Goal: Task Accomplishment & Management: Manage account settings

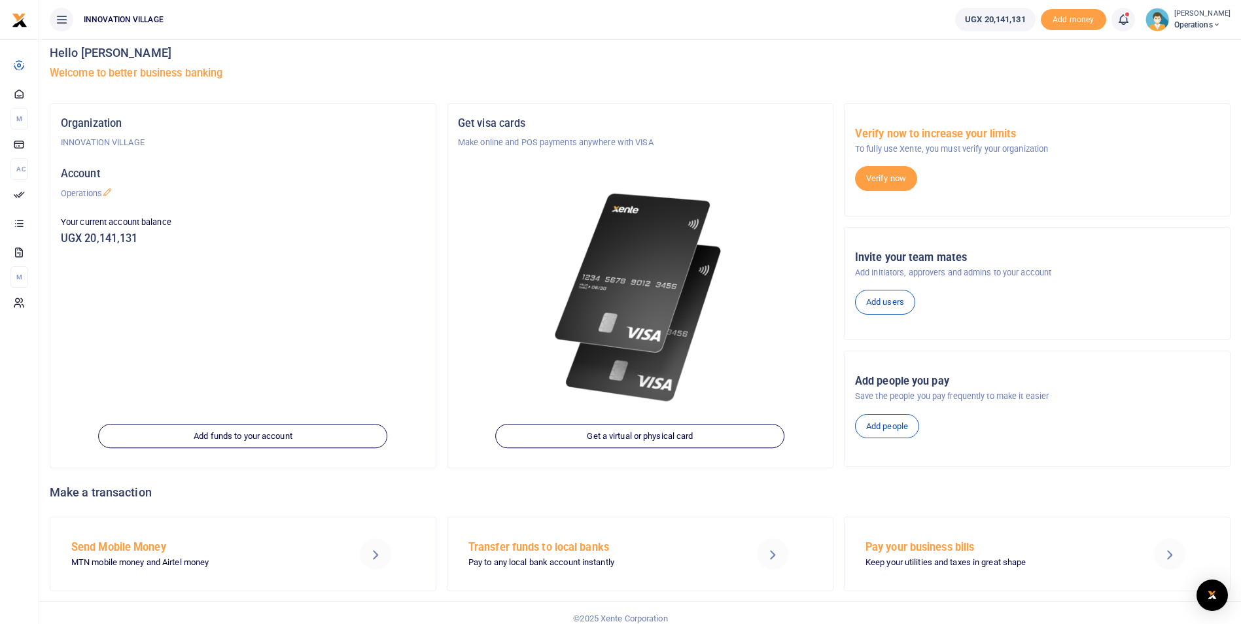
scroll to position [9, 0]
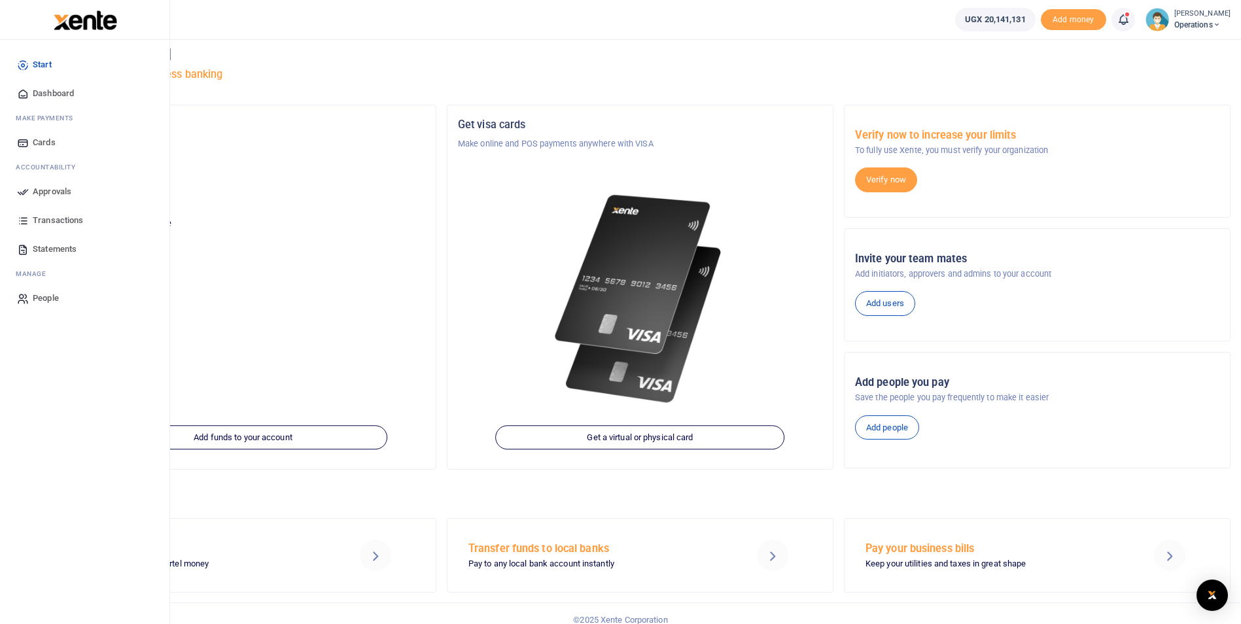
click at [39, 187] on span "Approvals" at bounding box center [52, 191] width 39 height 13
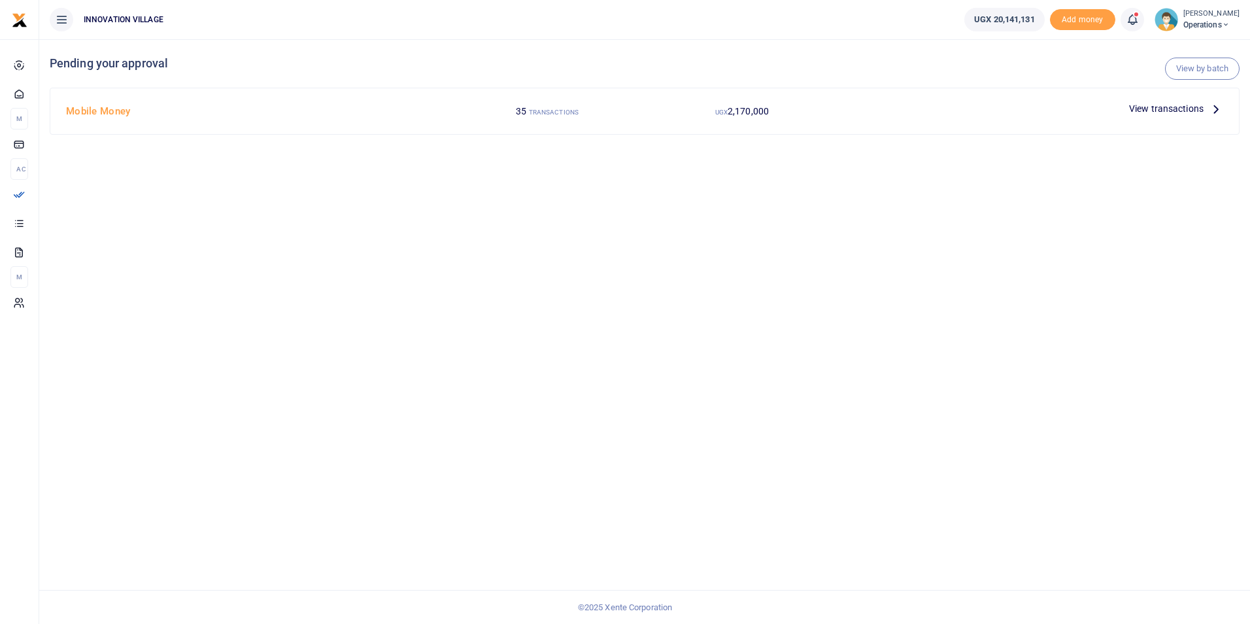
click at [1145, 109] on span "View transactions" at bounding box center [1166, 108] width 75 height 14
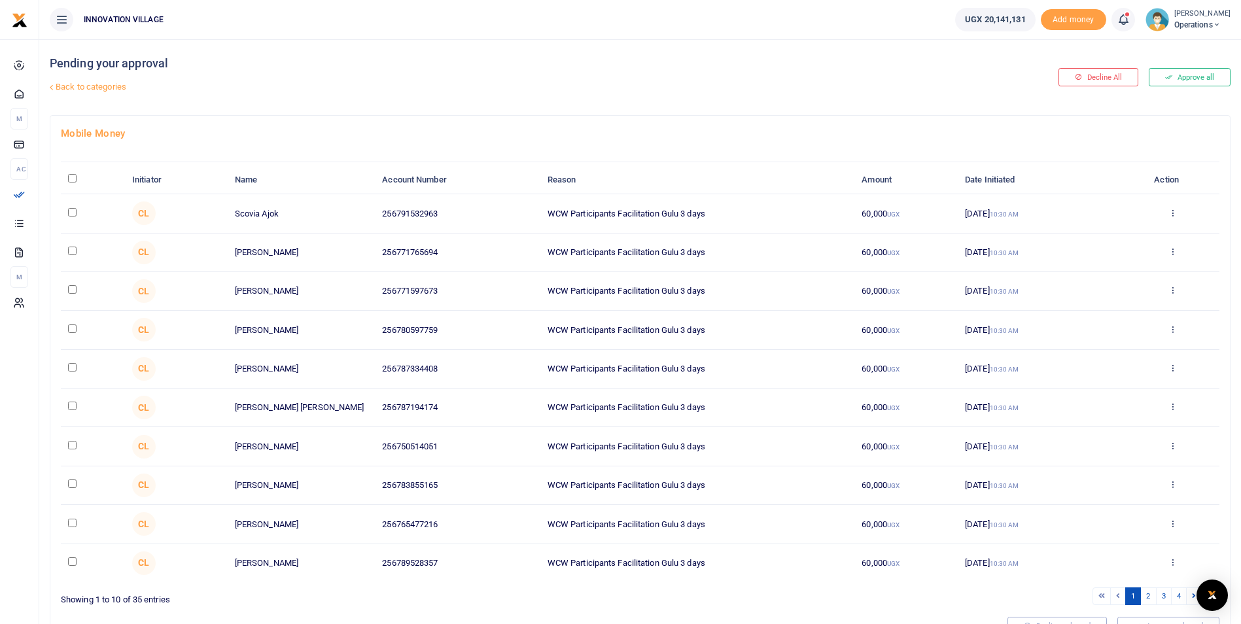
click at [72, 214] on input "checkbox" at bounding box center [72, 212] width 9 height 9
checkbox input "true"
click at [72, 179] on input "\a \a : activate to sort column descending" at bounding box center [72, 178] width 9 height 9
checkbox input "true"
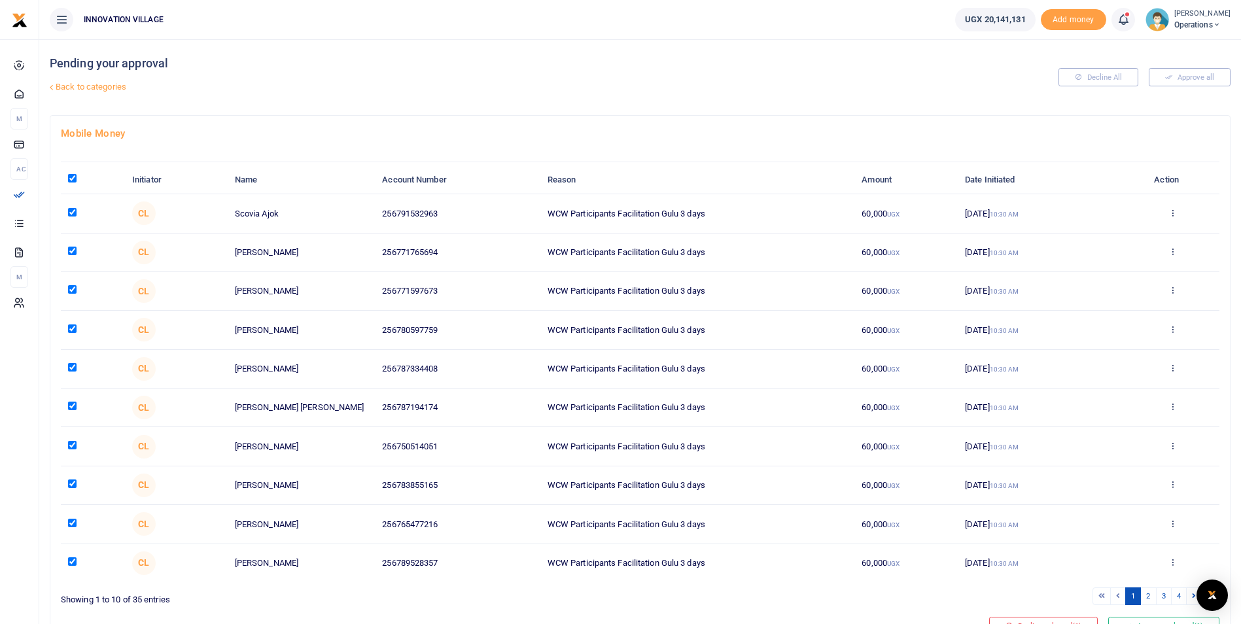
checkbox input "true"
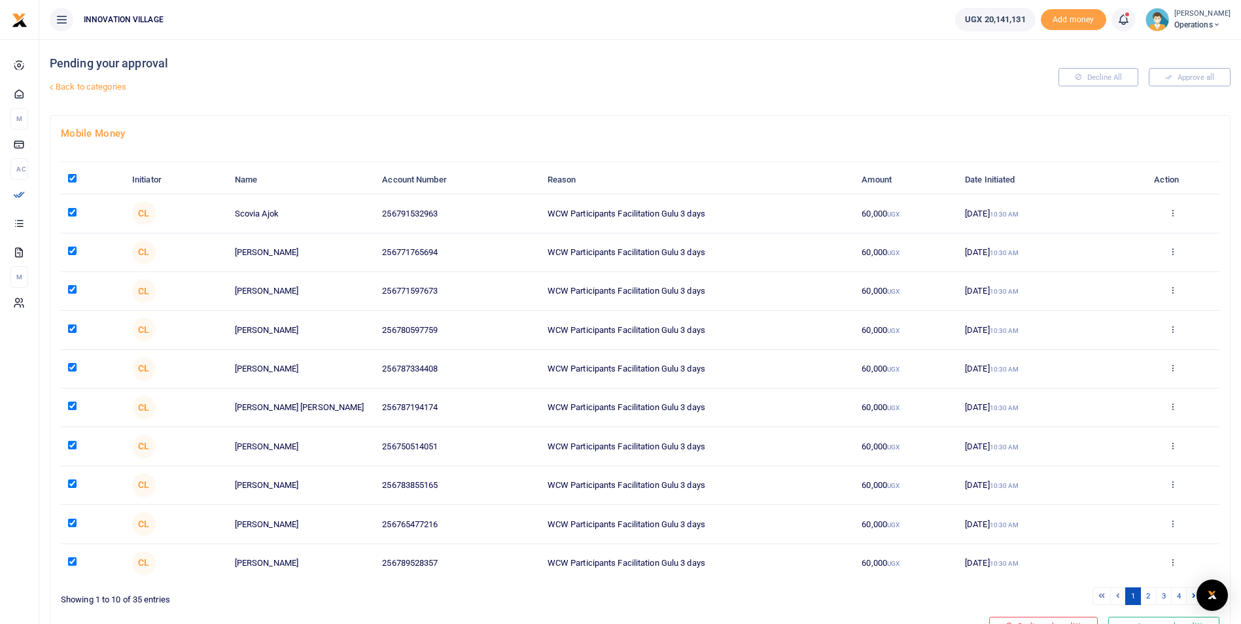
checkbox input "true"
click at [1146, 595] on link "2" at bounding box center [1148, 596] width 16 height 18
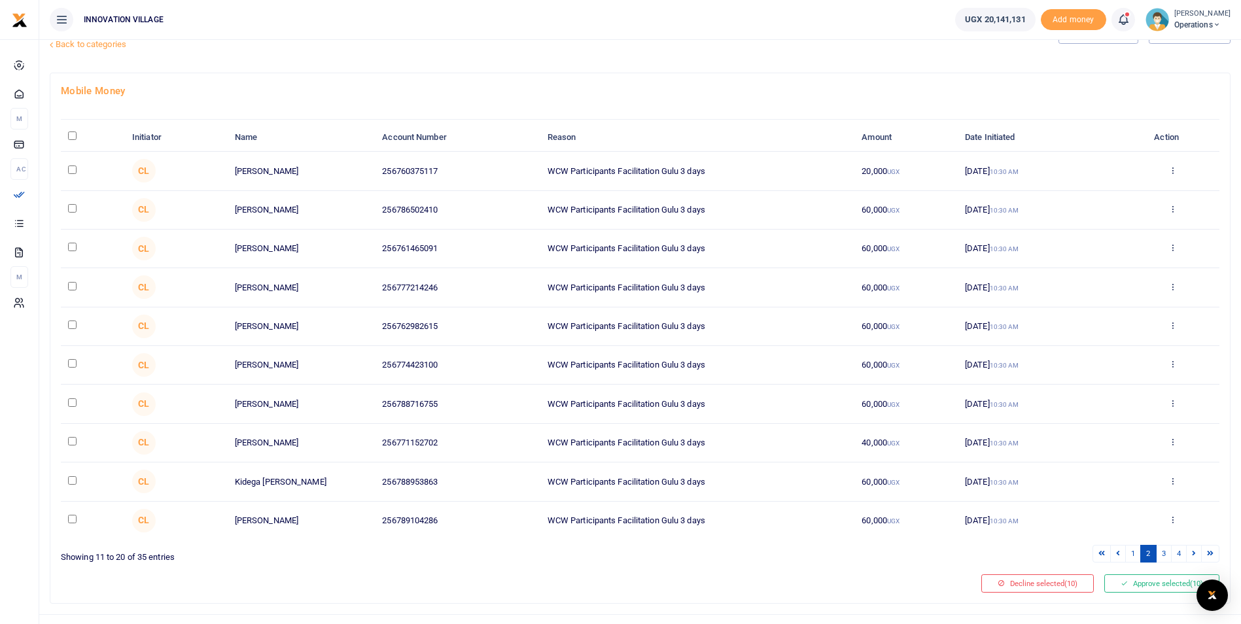
scroll to position [43, 0]
click at [72, 134] on input "\a \a : activate to sort column descending" at bounding box center [72, 135] width 9 height 9
checkbox input "true"
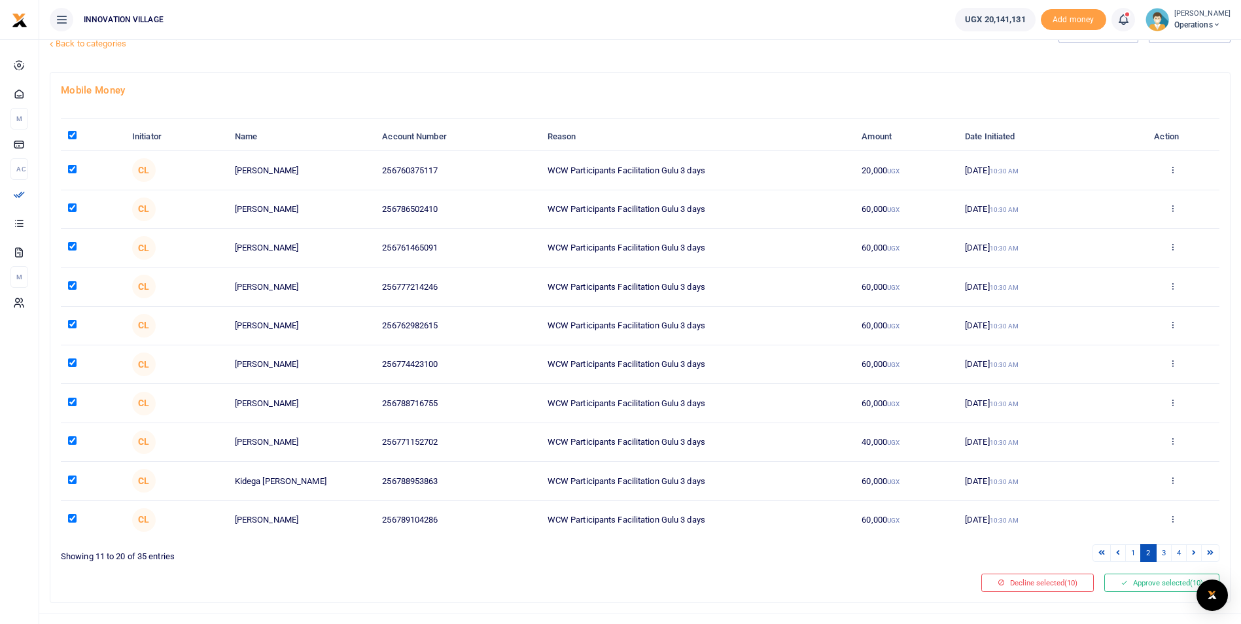
checkbox input "true"
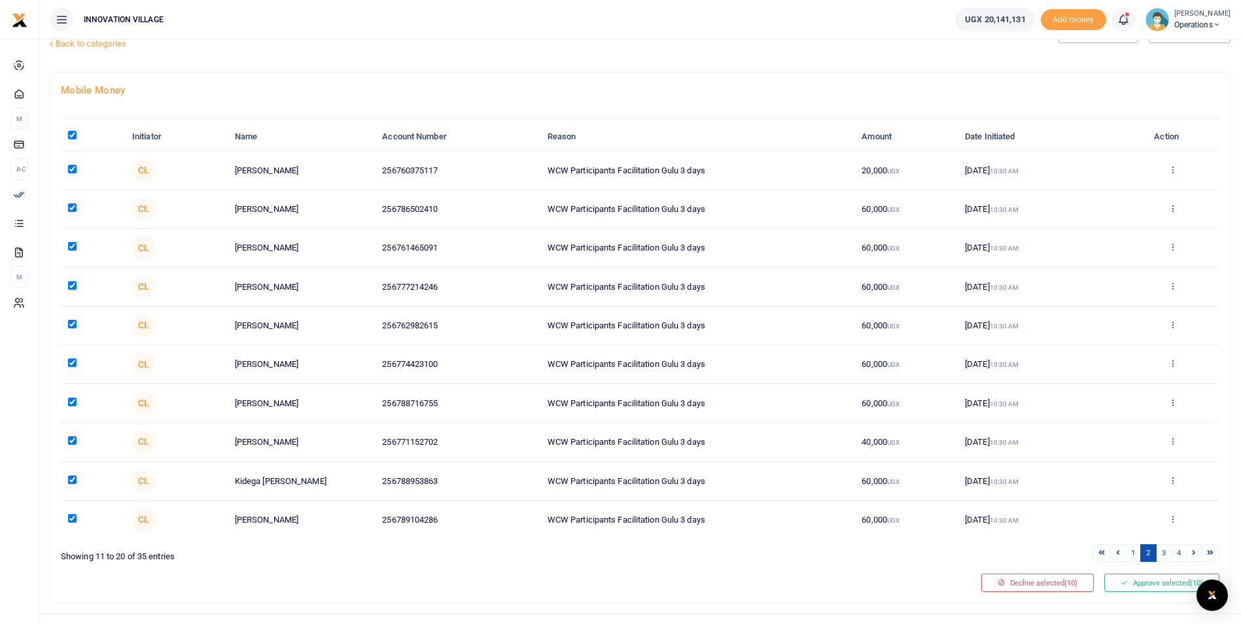
checkbox input "true"
click at [1163, 555] on link "3" at bounding box center [1164, 553] width 16 height 18
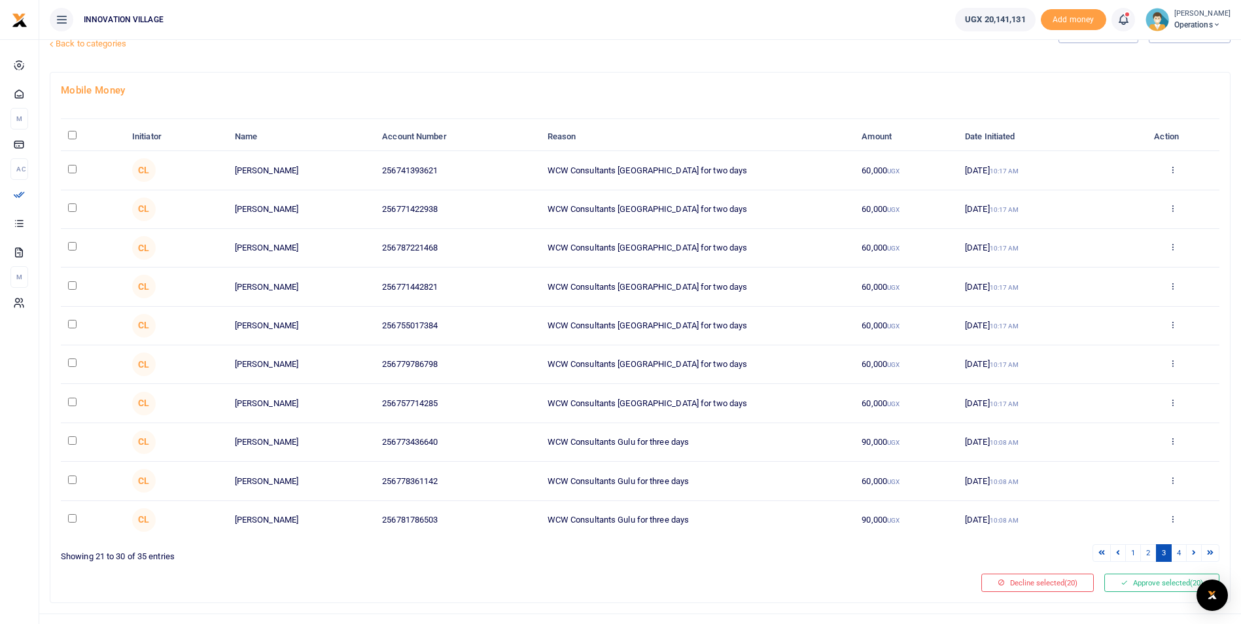
click at [69, 135] on input "\a \a : activate to sort column descending" at bounding box center [72, 135] width 9 height 9
checkbox input "true"
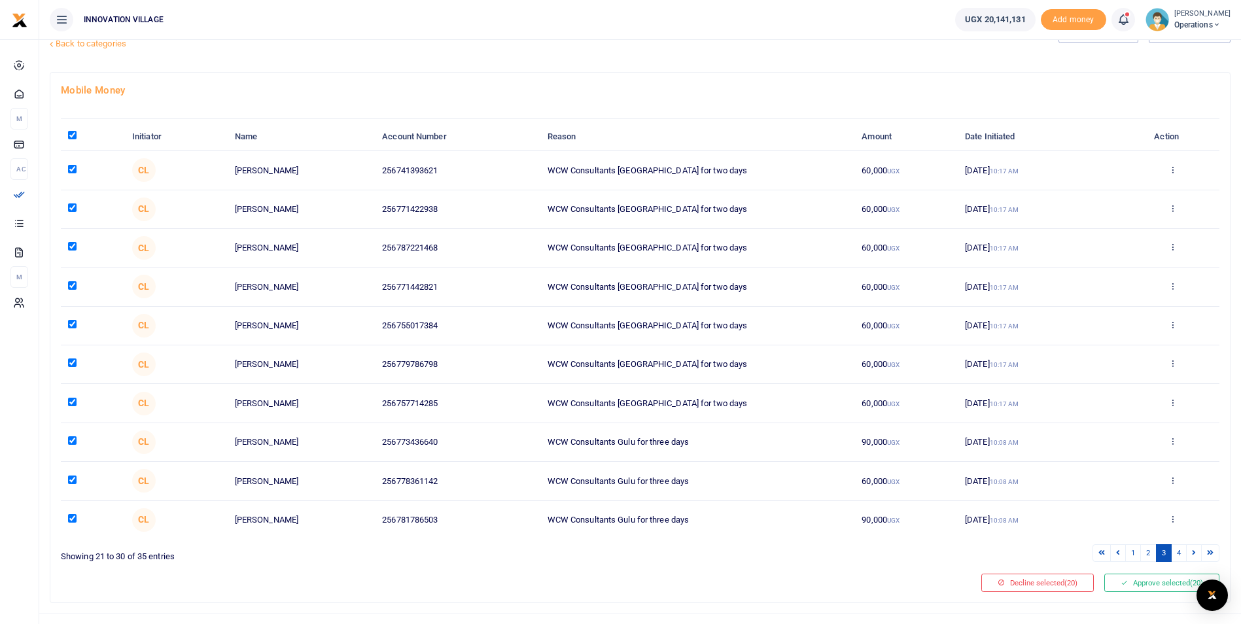
checkbox input "true"
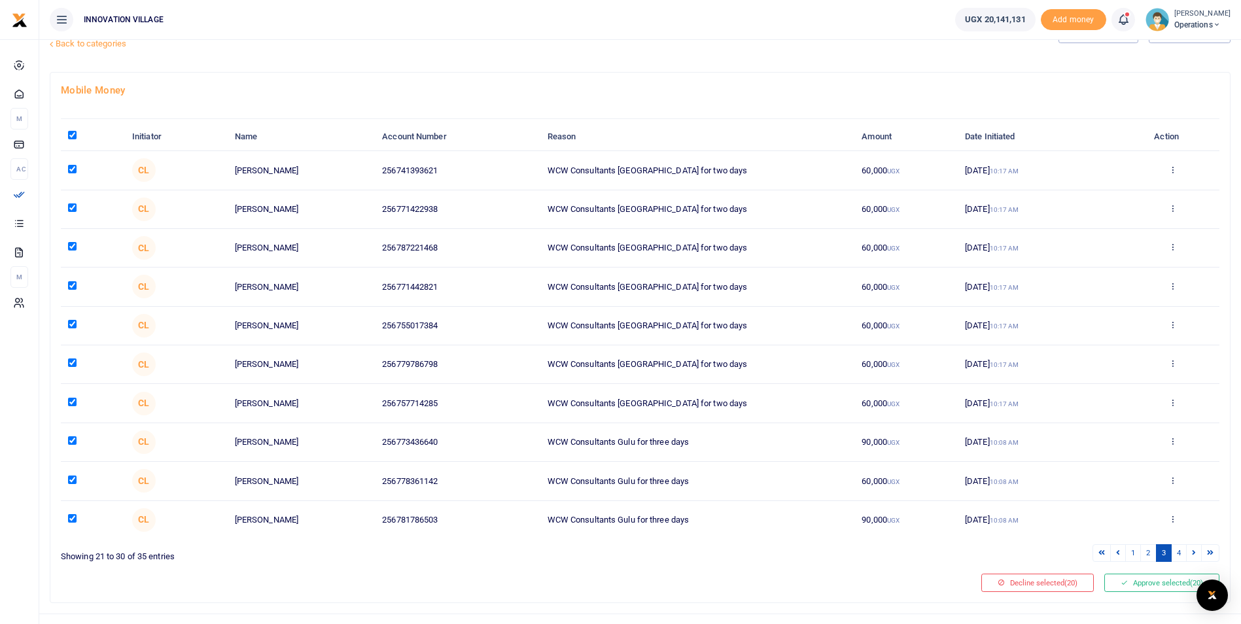
checkbox input "true"
click at [1180, 553] on link "4" at bounding box center [1179, 553] width 16 height 18
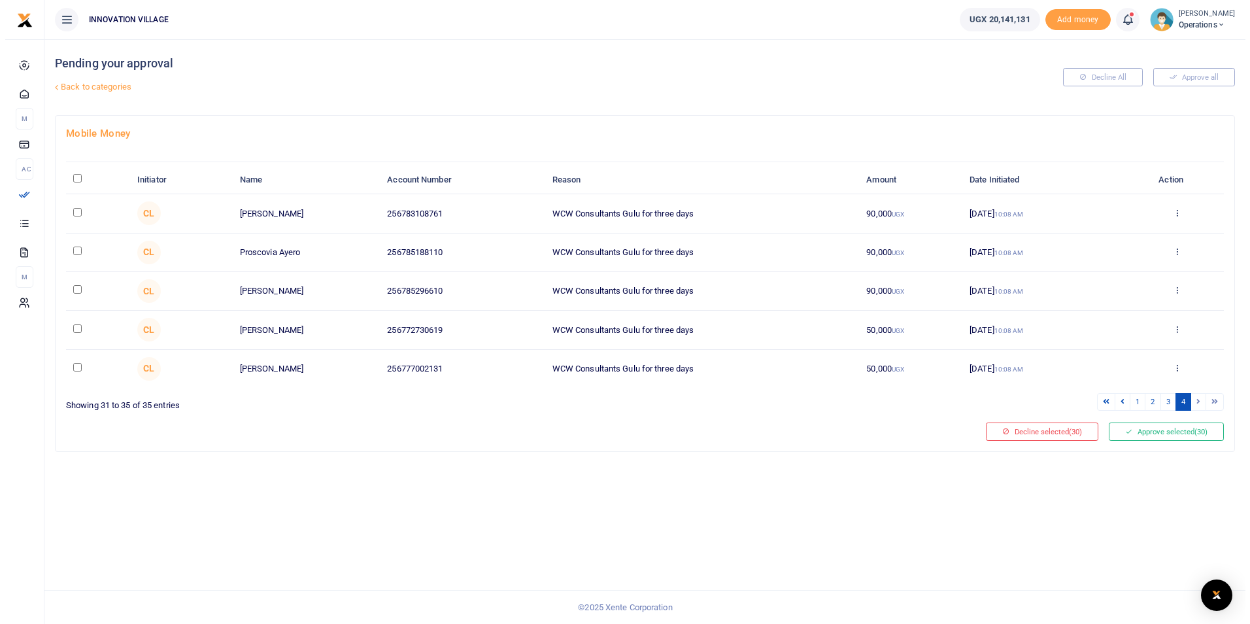
scroll to position [0, 0]
click at [75, 177] on input "\a \a : activate to sort column descending" at bounding box center [72, 178] width 9 height 9
checkbox input "true"
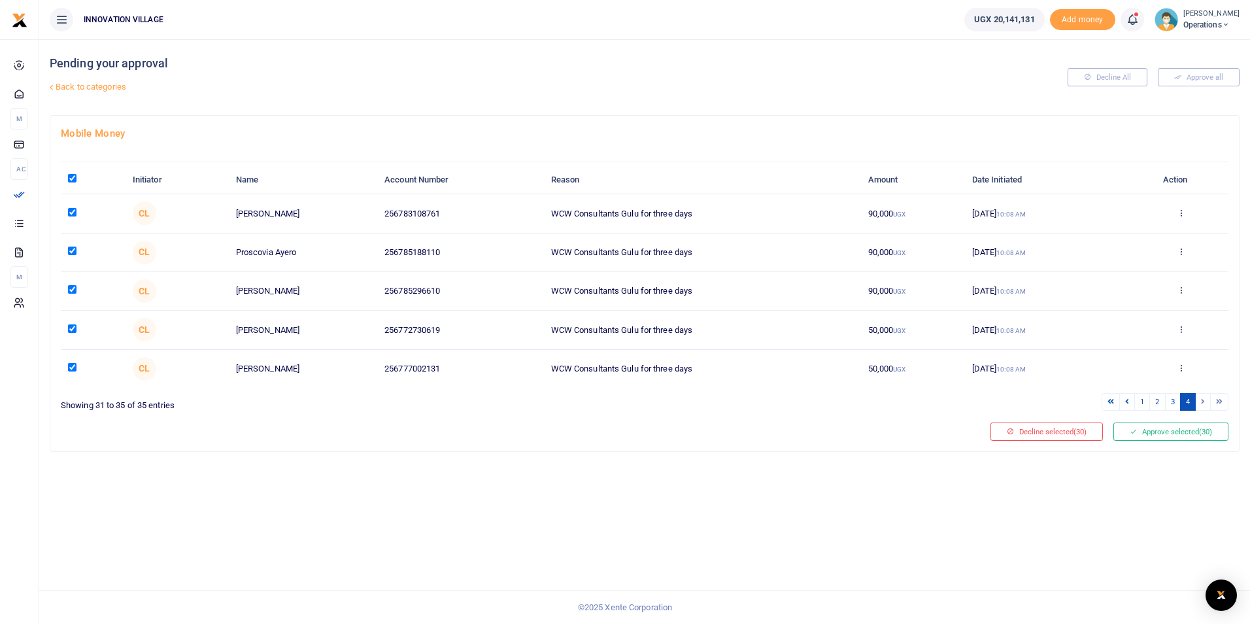
checkbox input "true"
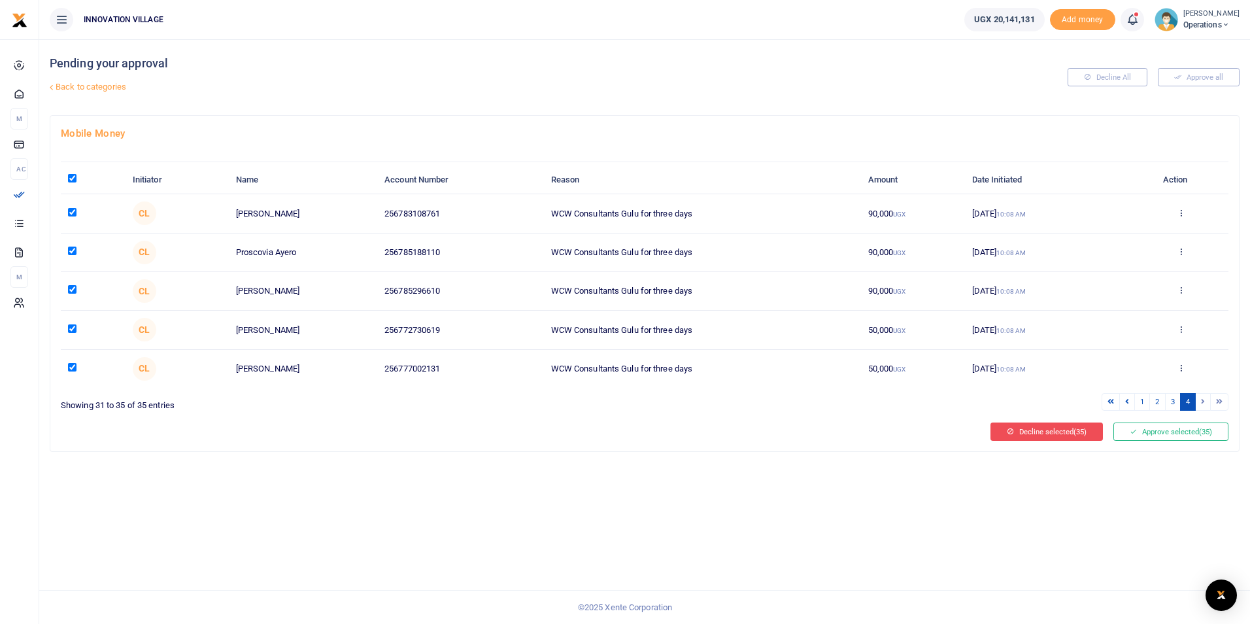
click at [1042, 432] on button "Decline selected (35)" at bounding box center [1047, 431] width 112 height 18
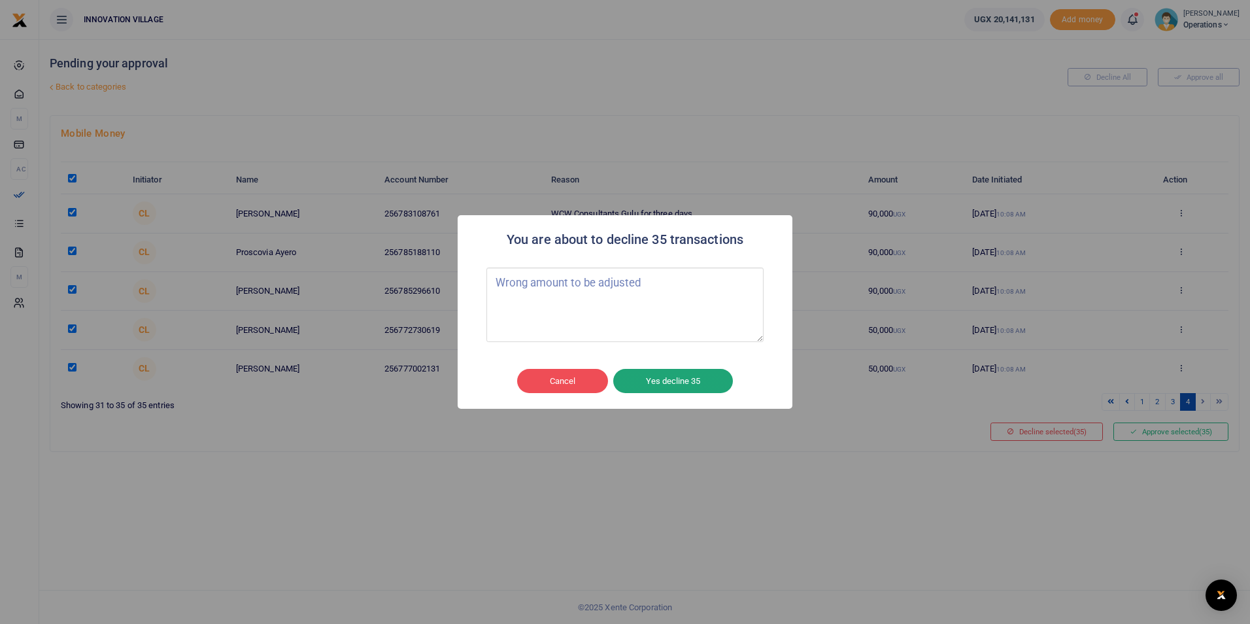
type textarea "Wrong amount to be adjusted"
click at [674, 378] on button "Yes decline 35" at bounding box center [673, 381] width 120 height 25
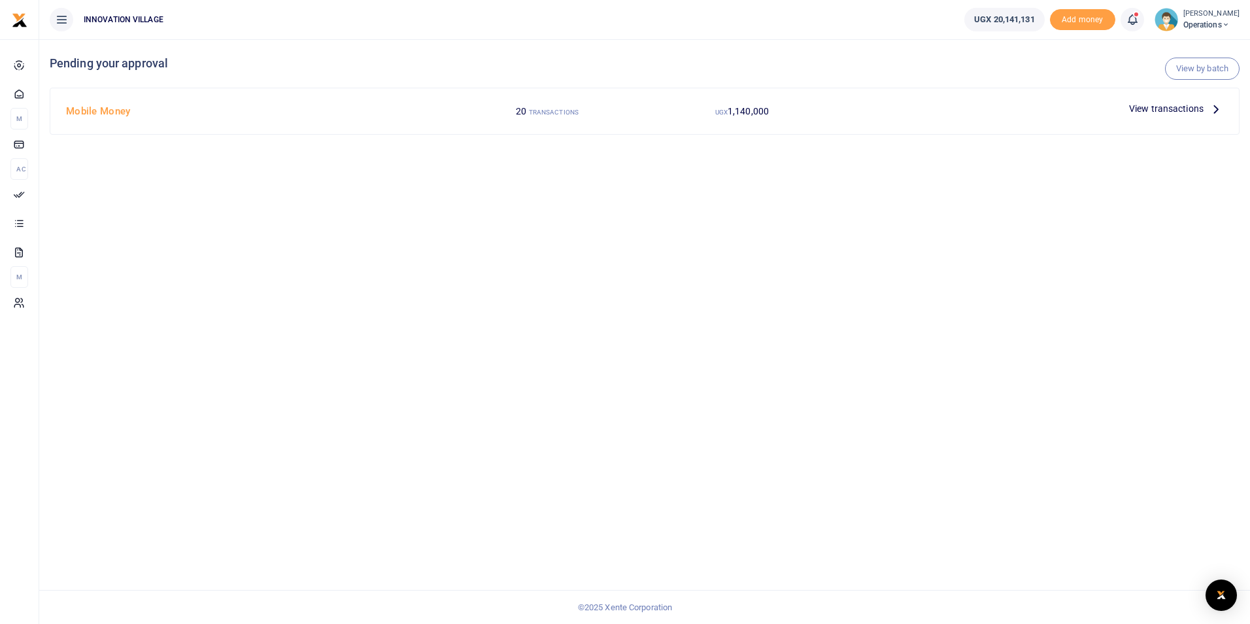
click at [1151, 108] on span "View transactions" at bounding box center [1166, 108] width 75 height 14
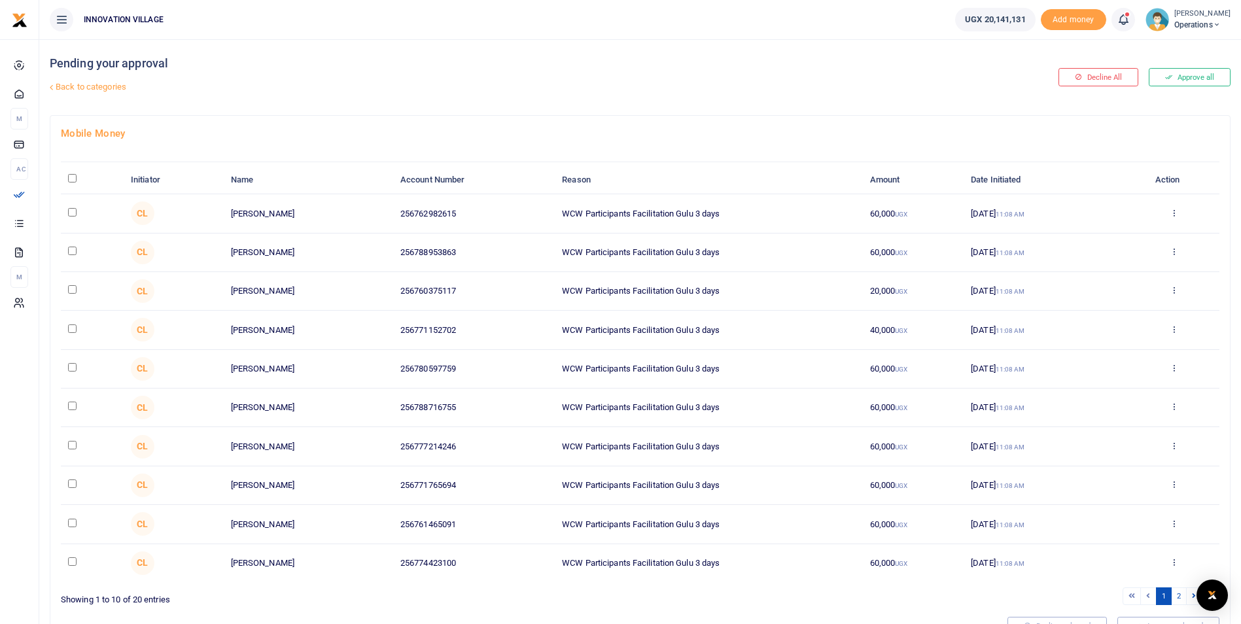
click at [71, 179] on input "\a \a : activate to sort column descending" at bounding box center [72, 178] width 9 height 9
checkbox input "true"
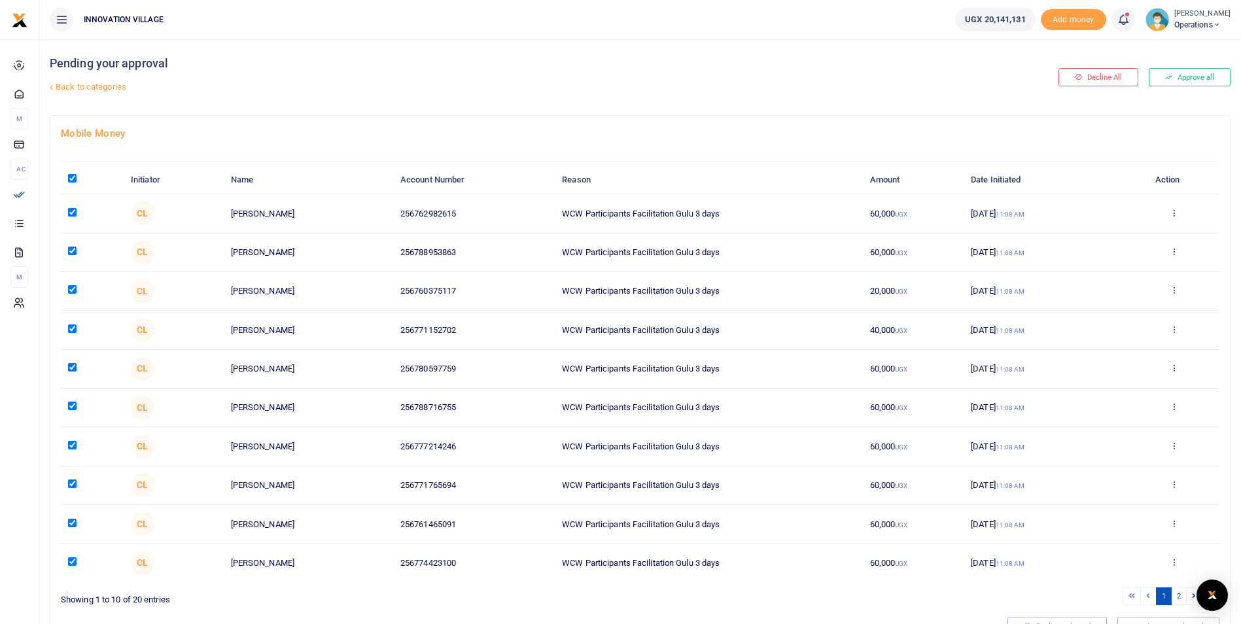
checkbox input "true"
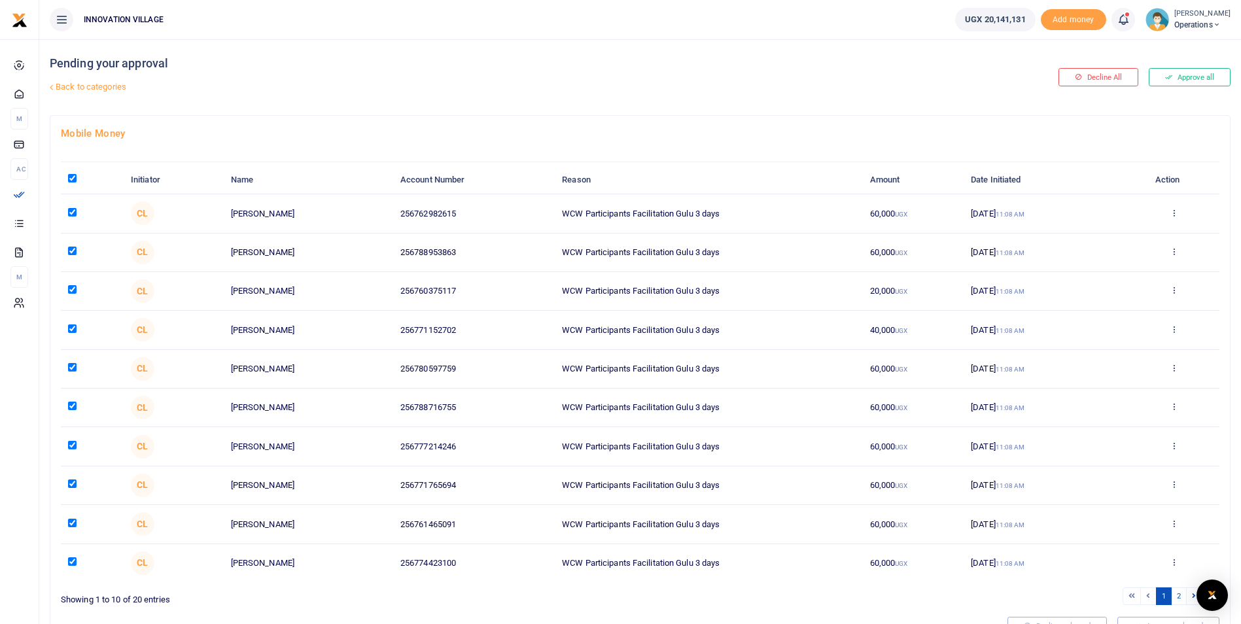
checkbox input "true"
click at [1179, 599] on link "2" at bounding box center [1179, 596] width 16 height 18
click at [73, 177] on input "\a \a : activate to sort column descending" at bounding box center [72, 178] width 9 height 9
checkbox input "true"
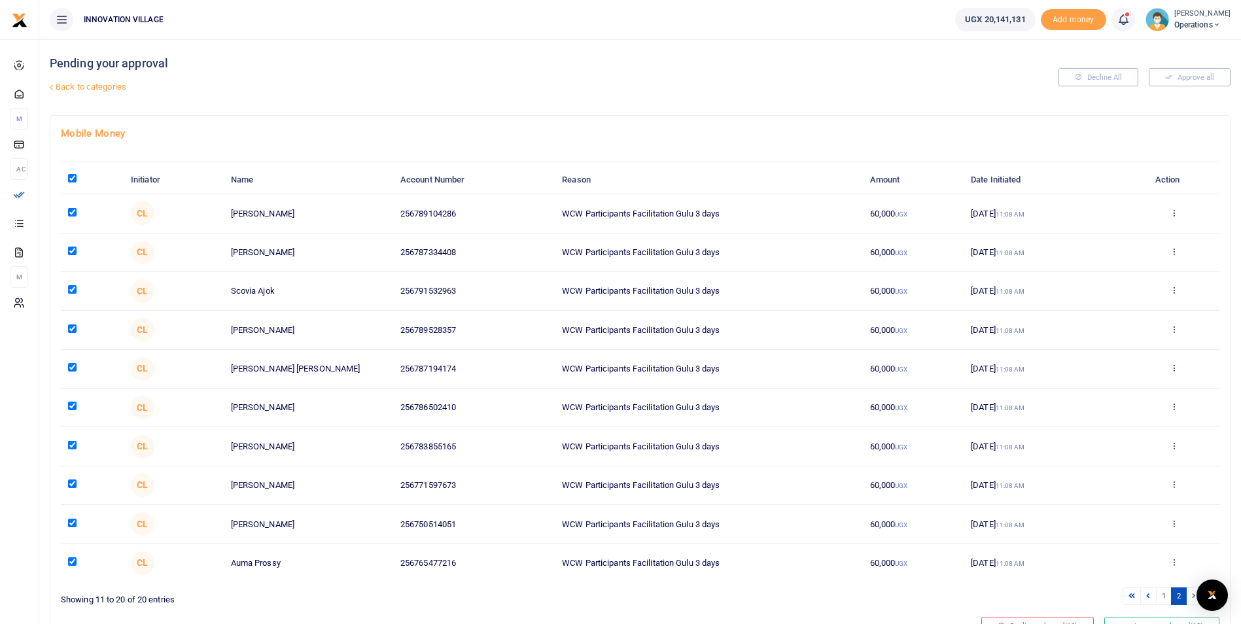
checkbox input "true"
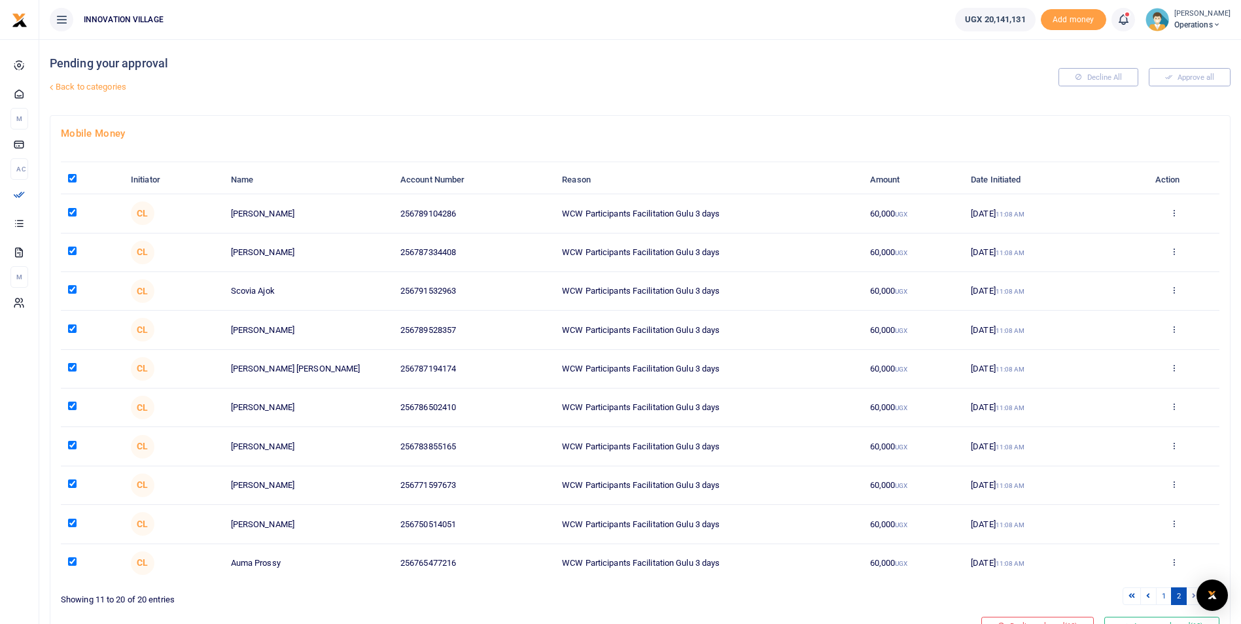
checkbox input "true"
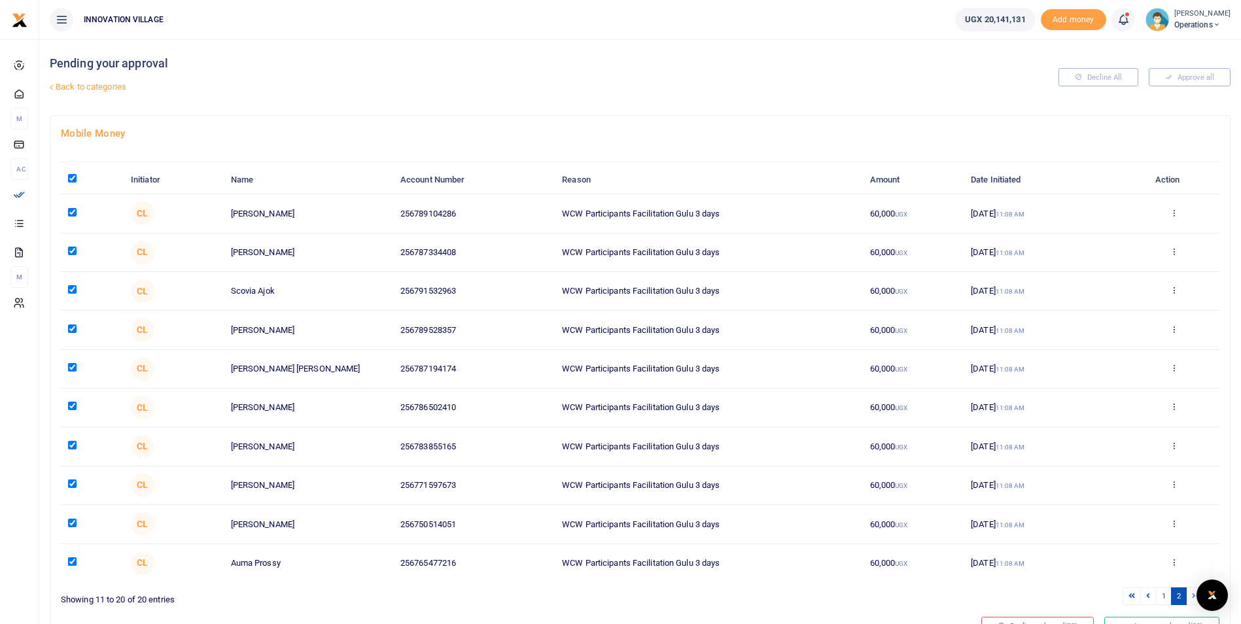
click at [1193, 595] on li at bounding box center [1193, 596] width 15 height 18
click at [1194, 596] on body "Start Dashboard M ake Payments Cards Ac countability Approvals Transactions Sta…" at bounding box center [620, 345] width 1241 height 691
click at [1194, 596] on li at bounding box center [1193, 596] width 15 height 18
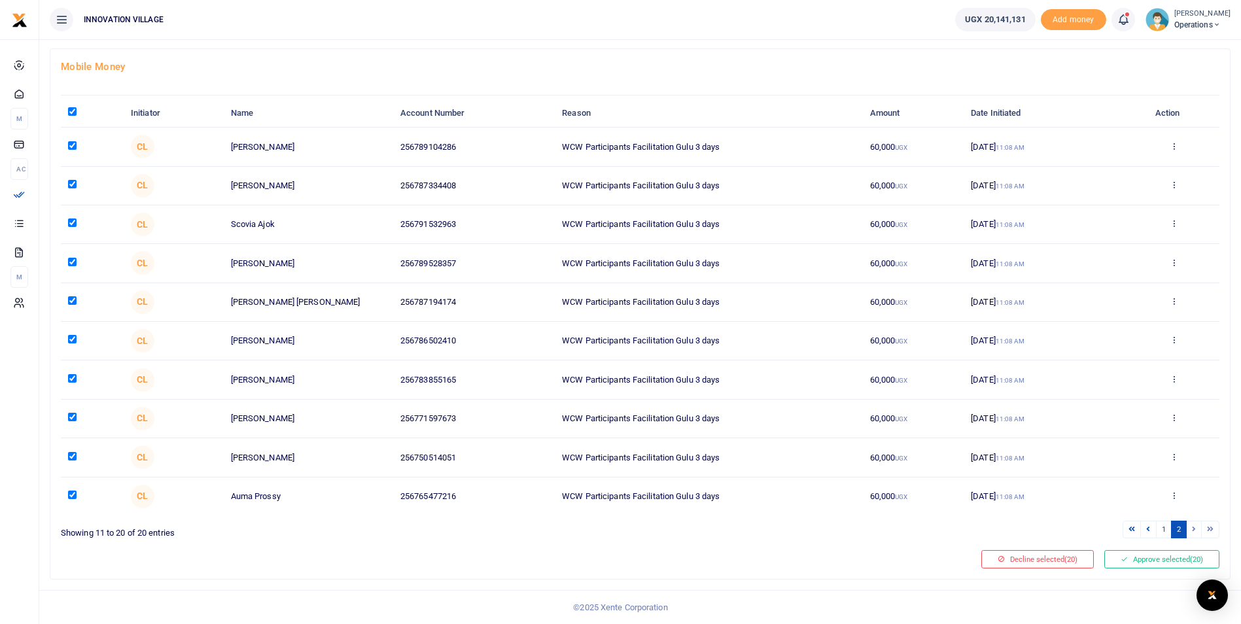
click at [1192, 528] on li at bounding box center [1193, 530] width 15 height 18
click at [1191, 528] on li at bounding box center [1193, 530] width 15 height 18
click at [1065, 560] on span "(20)" at bounding box center [1070, 559] width 13 height 9
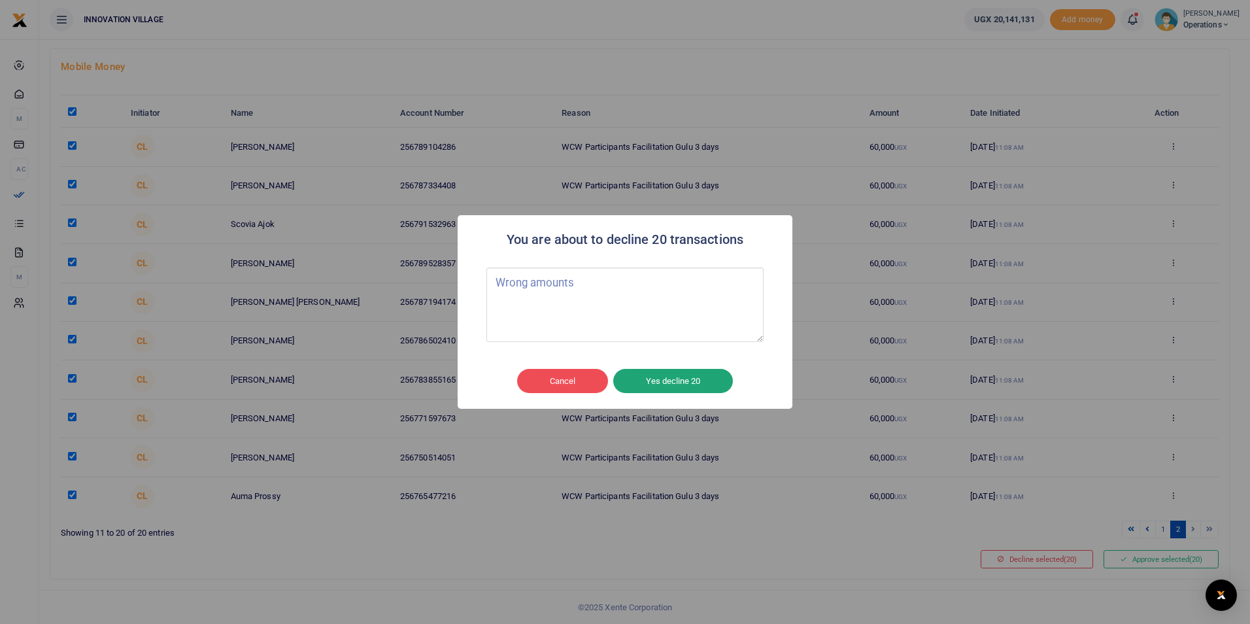
type textarea "Wrong amounts"
click at [651, 382] on button "Yes decline 20" at bounding box center [673, 381] width 120 height 25
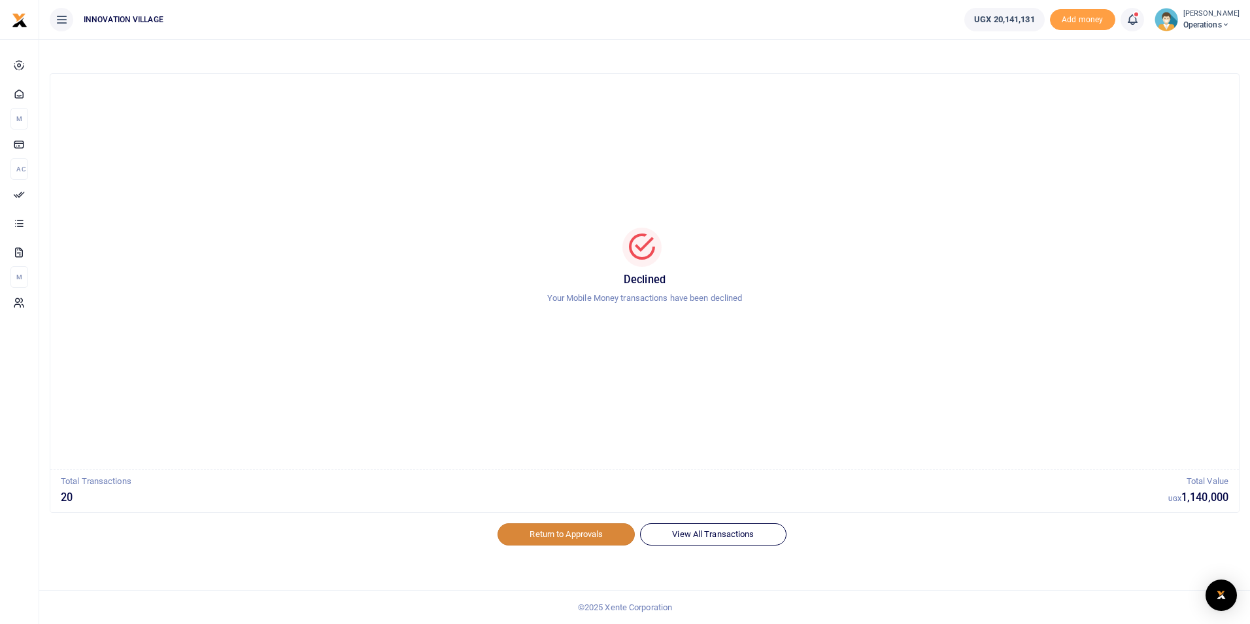
click at [604, 532] on link "Return to Approvals" at bounding box center [566, 534] width 137 height 22
